Goal: Check status: Check status

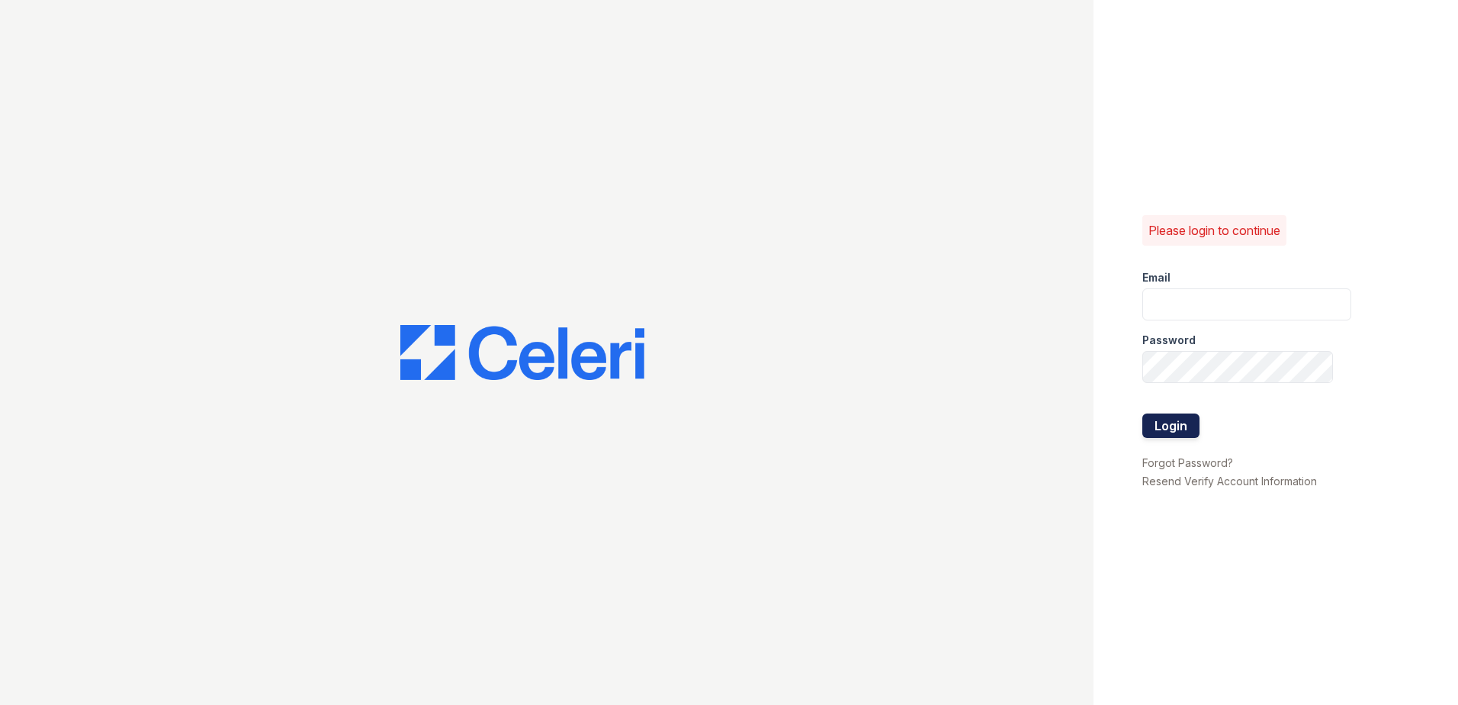
type input "[EMAIL_ADDRESS][DOMAIN_NAME]"
click at [1181, 423] on button "Login" at bounding box center [1170, 425] width 57 height 24
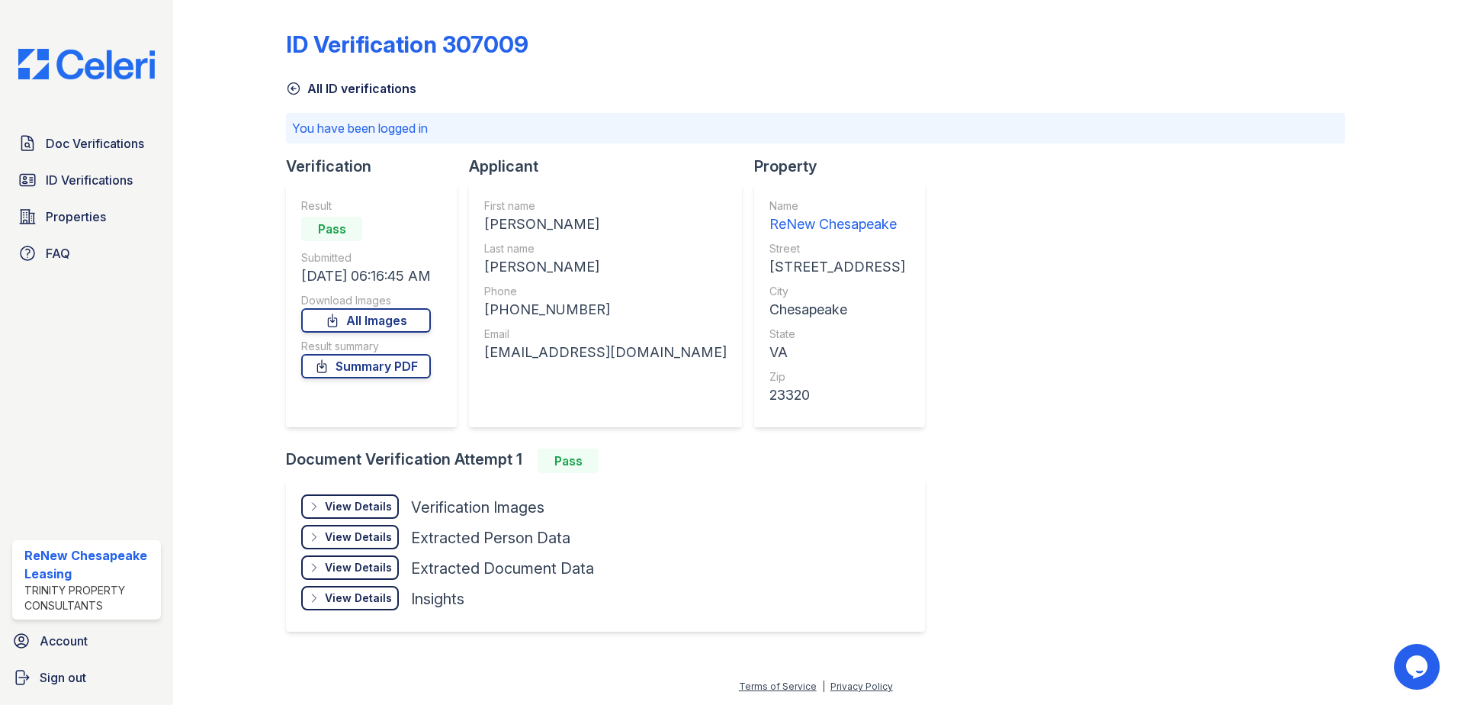
drag, startPoint x: 1067, startPoint y: 478, endPoint x: 1136, endPoint y: 429, distance: 84.8
click at [1067, 478] on div "ID Verification 307009 All ID verifications You have been logged in Verificatio…" at bounding box center [815, 329] width 1059 height 647
click at [108, 187] on span "ID Verifications" at bounding box center [89, 180] width 87 height 18
